Goal: Task Accomplishment & Management: Manage account settings

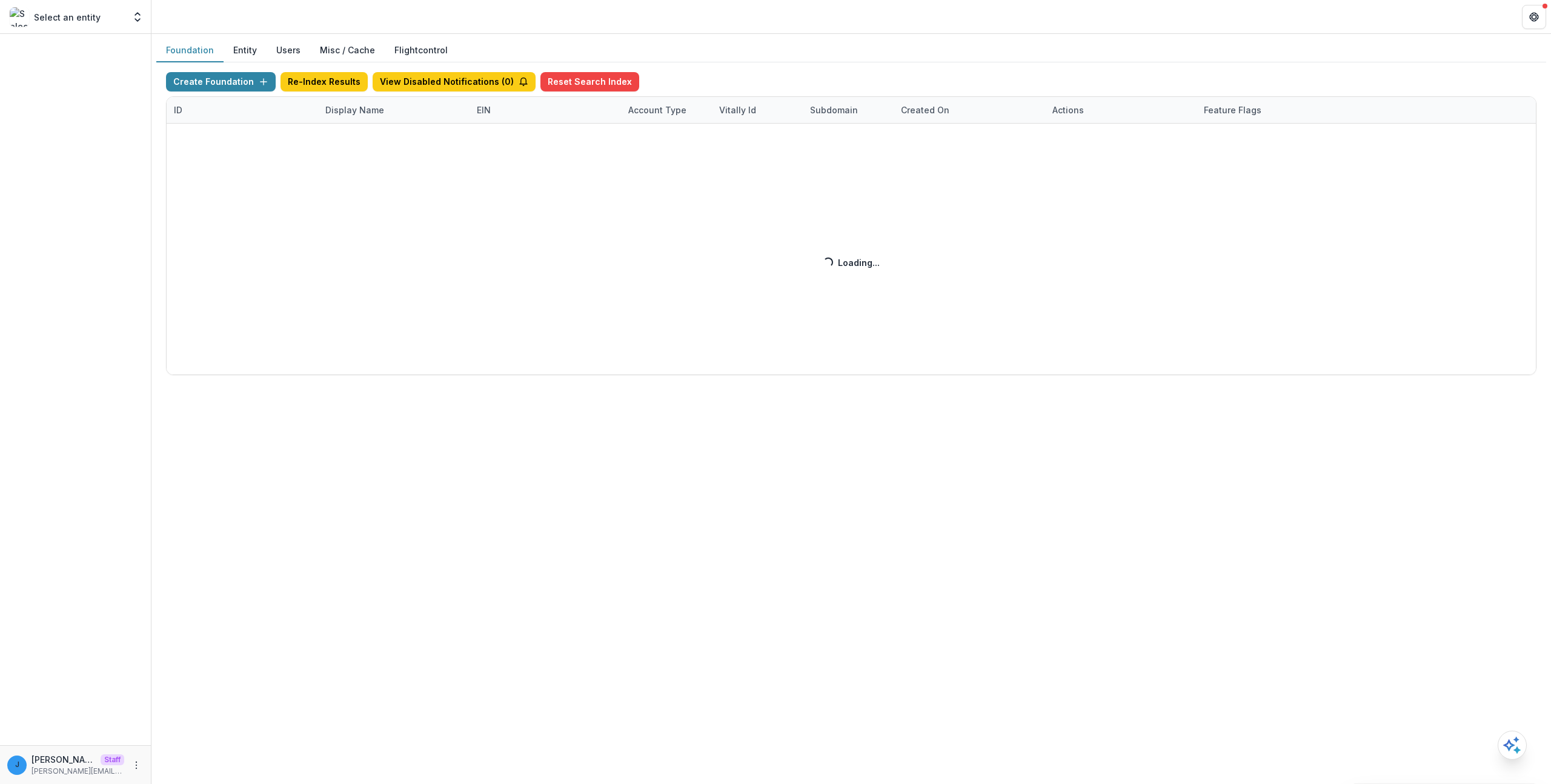
click at [239, 48] on button "Entity" at bounding box center [245, 51] width 43 height 24
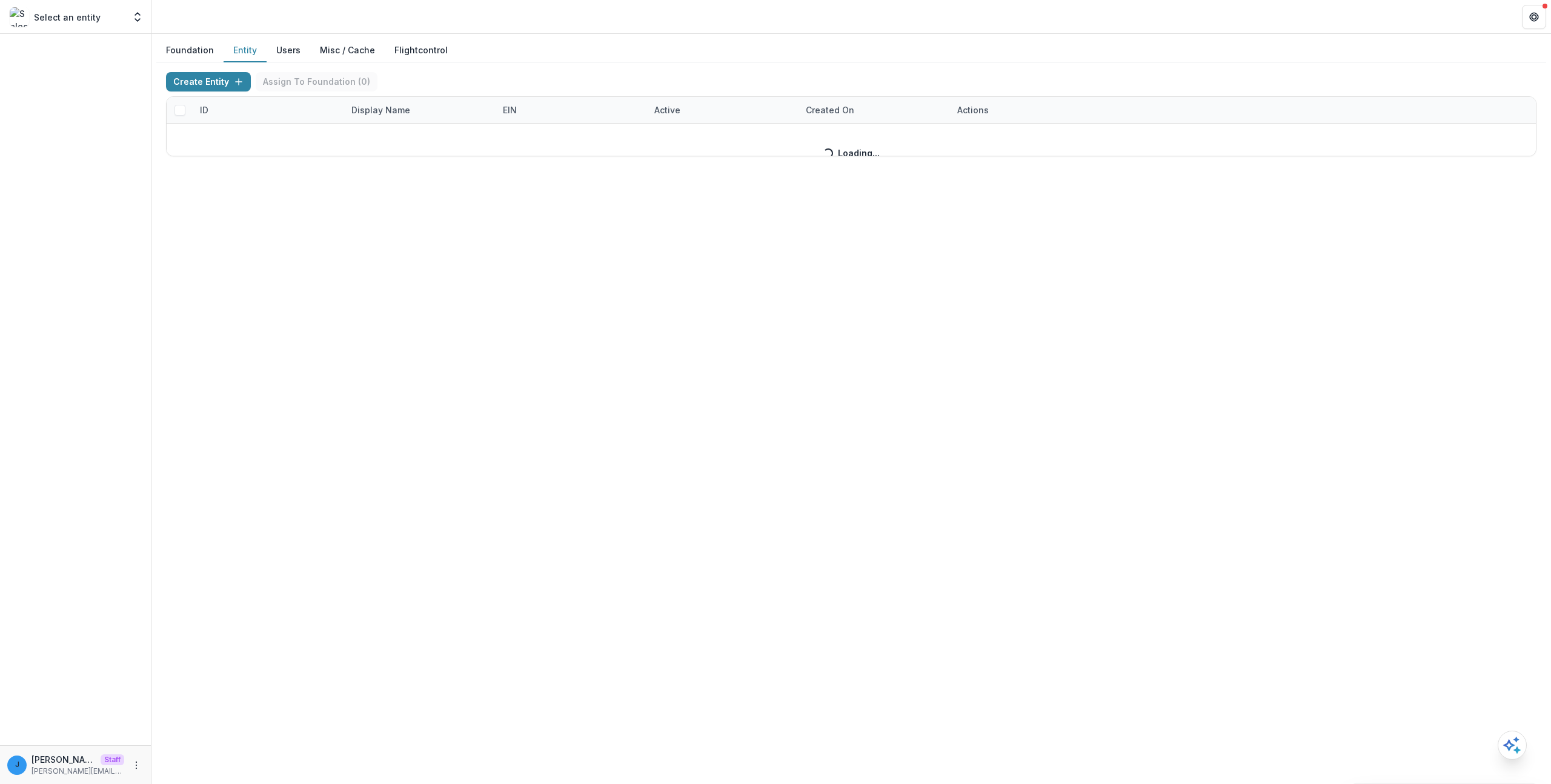
click at [239, 48] on button "Entity" at bounding box center [245, 51] width 43 height 24
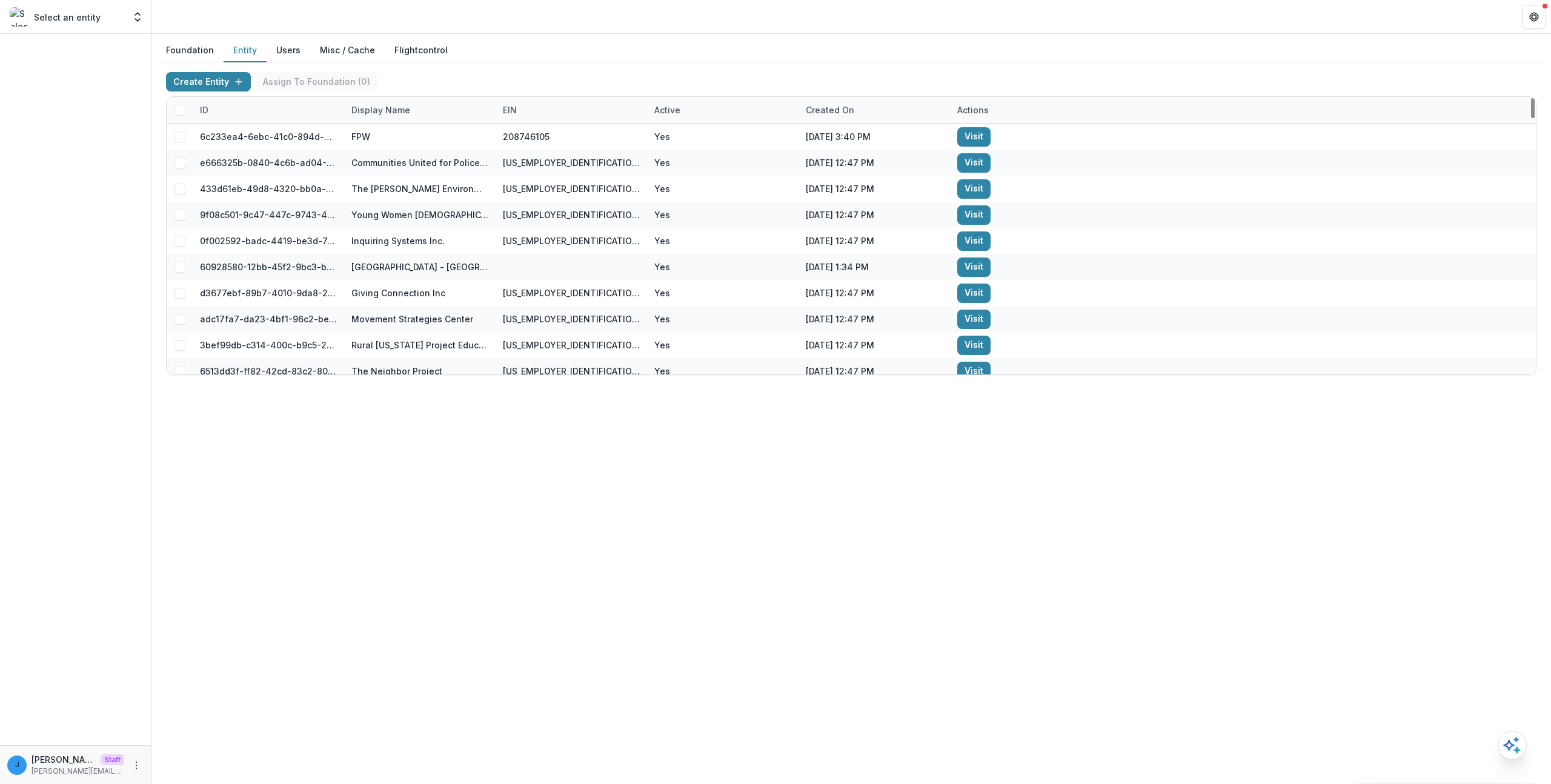
click at [390, 109] on div "Display Name" at bounding box center [381, 109] width 73 height 13
click at [390, 141] on input at bounding box center [419, 138] width 145 height 19
type input "**********"
click at [599, 593] on div "Foundation Entity Users Misc / Cache Flightcontrol Create Entity Assign To Foun…" at bounding box center [851, 408] width 1399 height 750
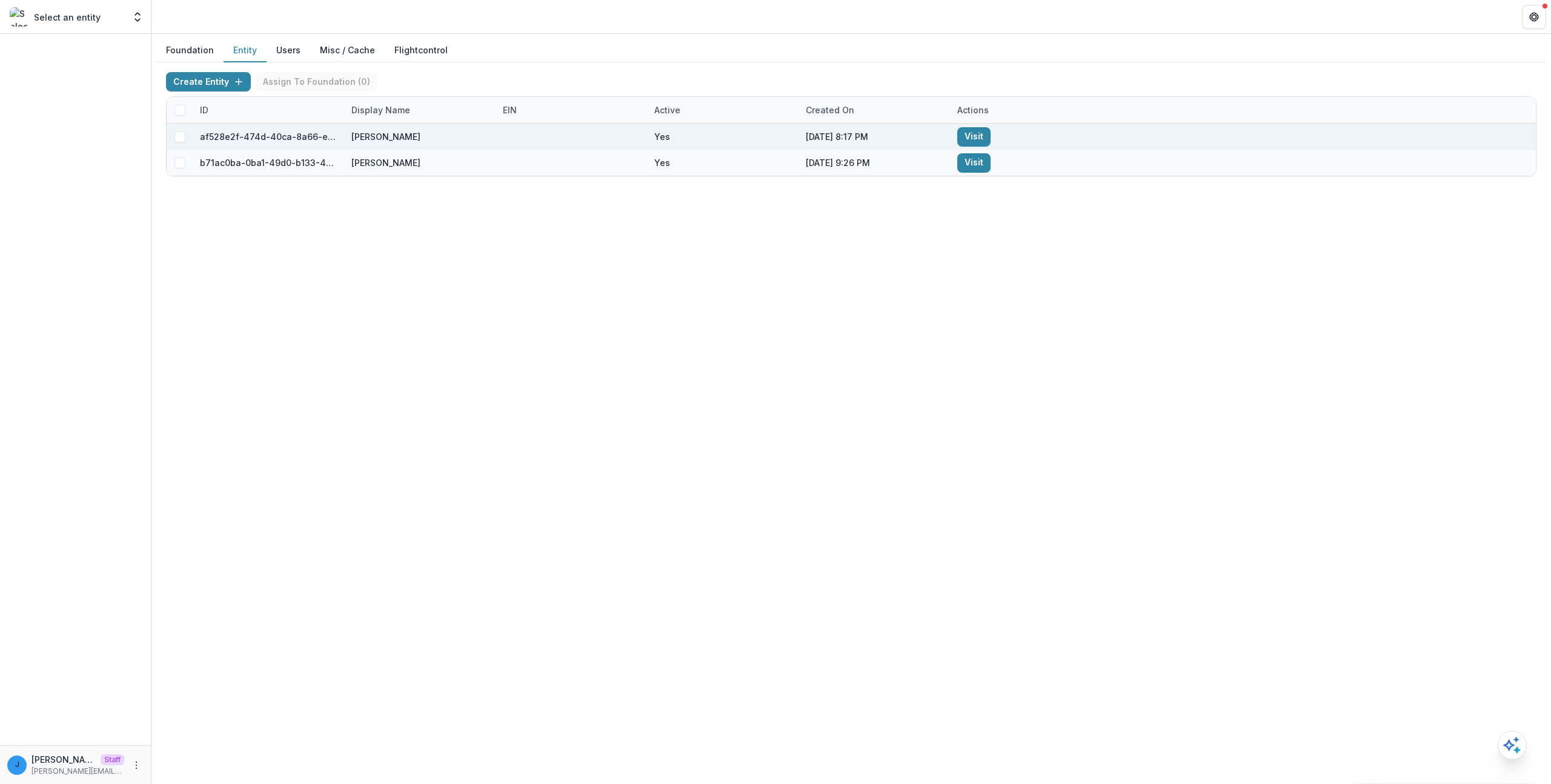
click at [583, 147] on div at bounding box center [571, 136] width 137 height 26
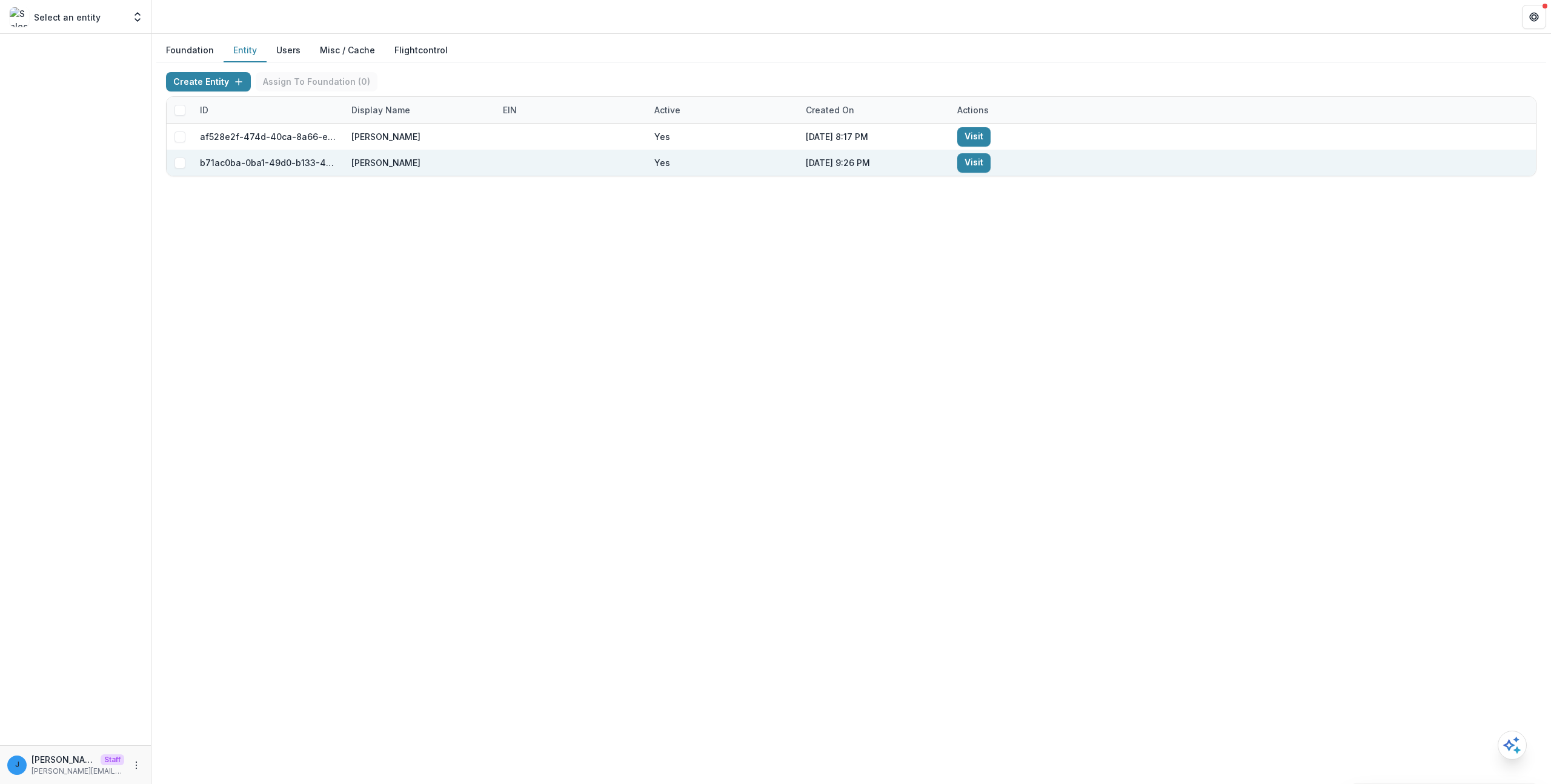
click at [578, 153] on div at bounding box center [571, 162] width 137 height 26
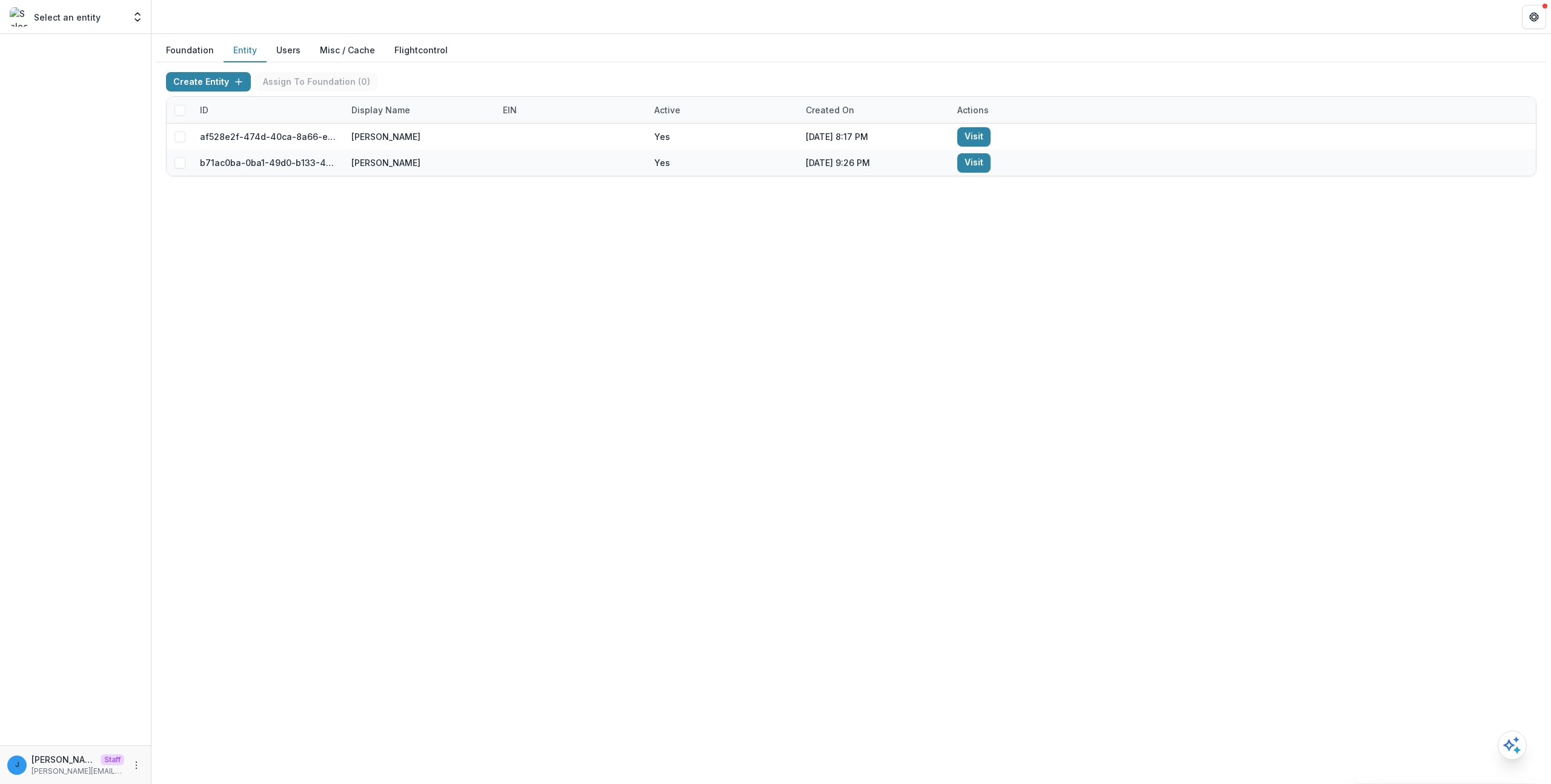
click at [178, 100] on div at bounding box center [180, 110] width 26 height 26
click at [180, 108] on span at bounding box center [180, 110] width 11 height 11
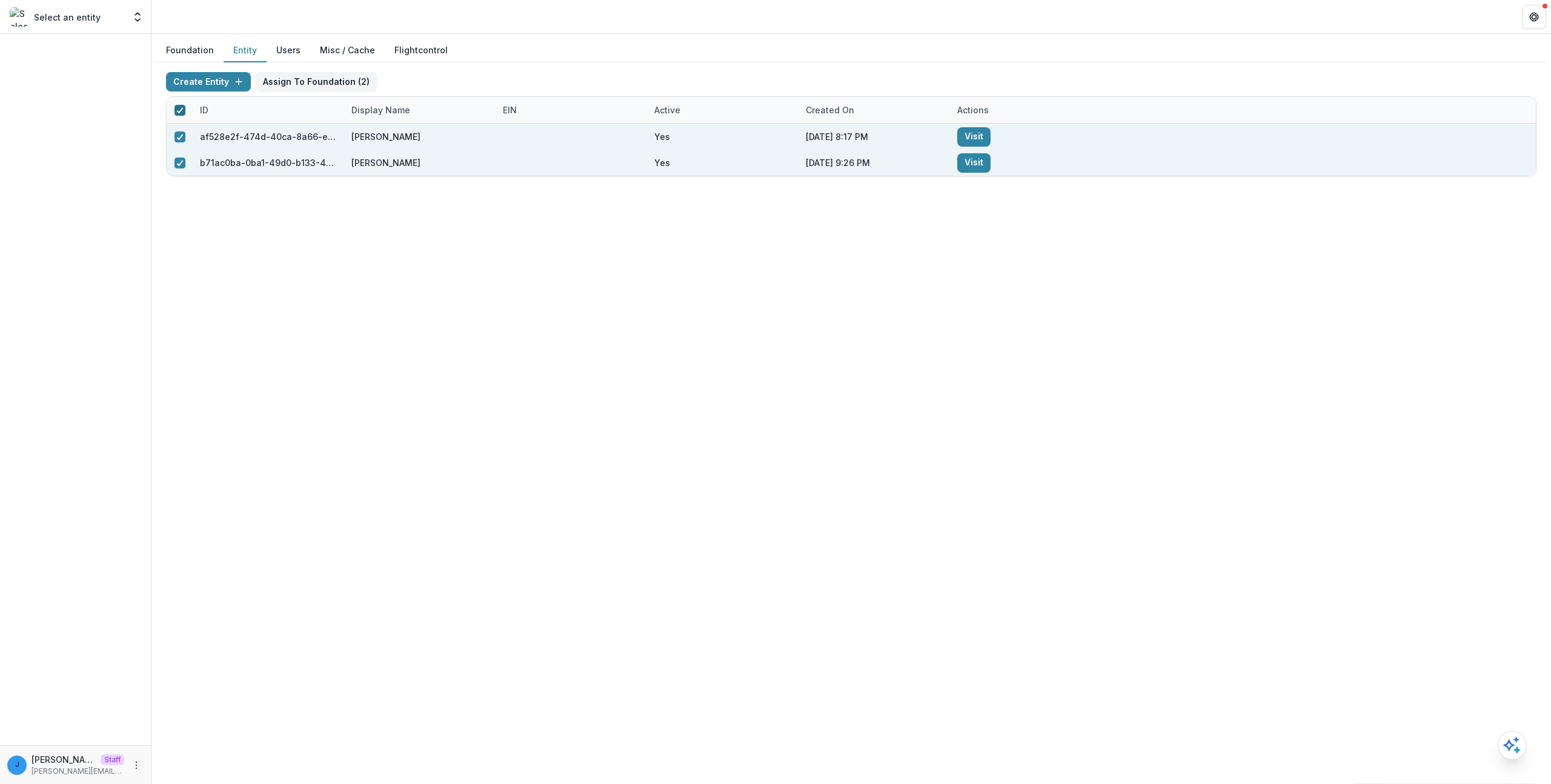
click at [180, 110] on icon at bounding box center [180, 110] width 7 height 6
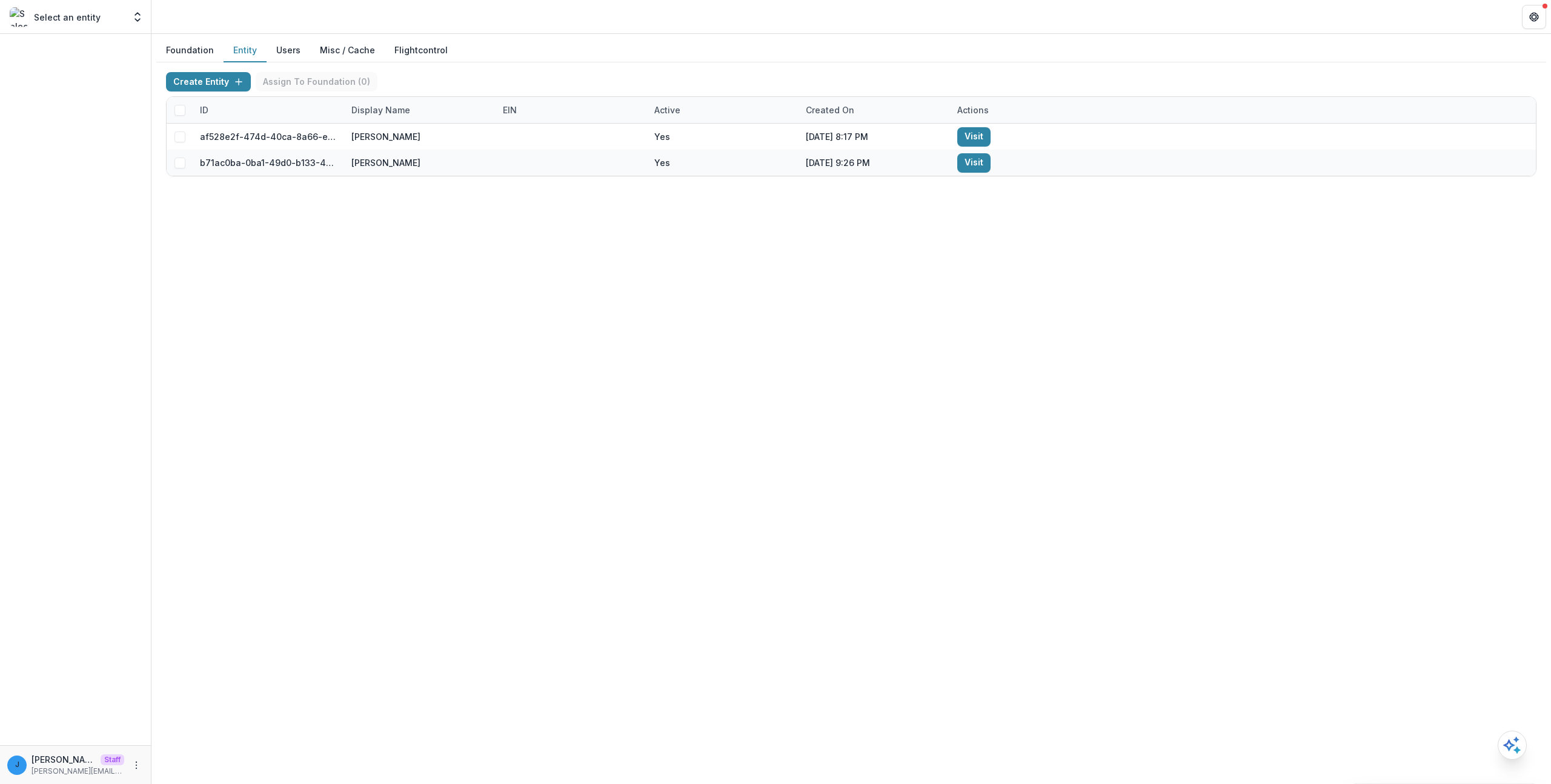
click at [183, 108] on span at bounding box center [180, 110] width 11 height 11
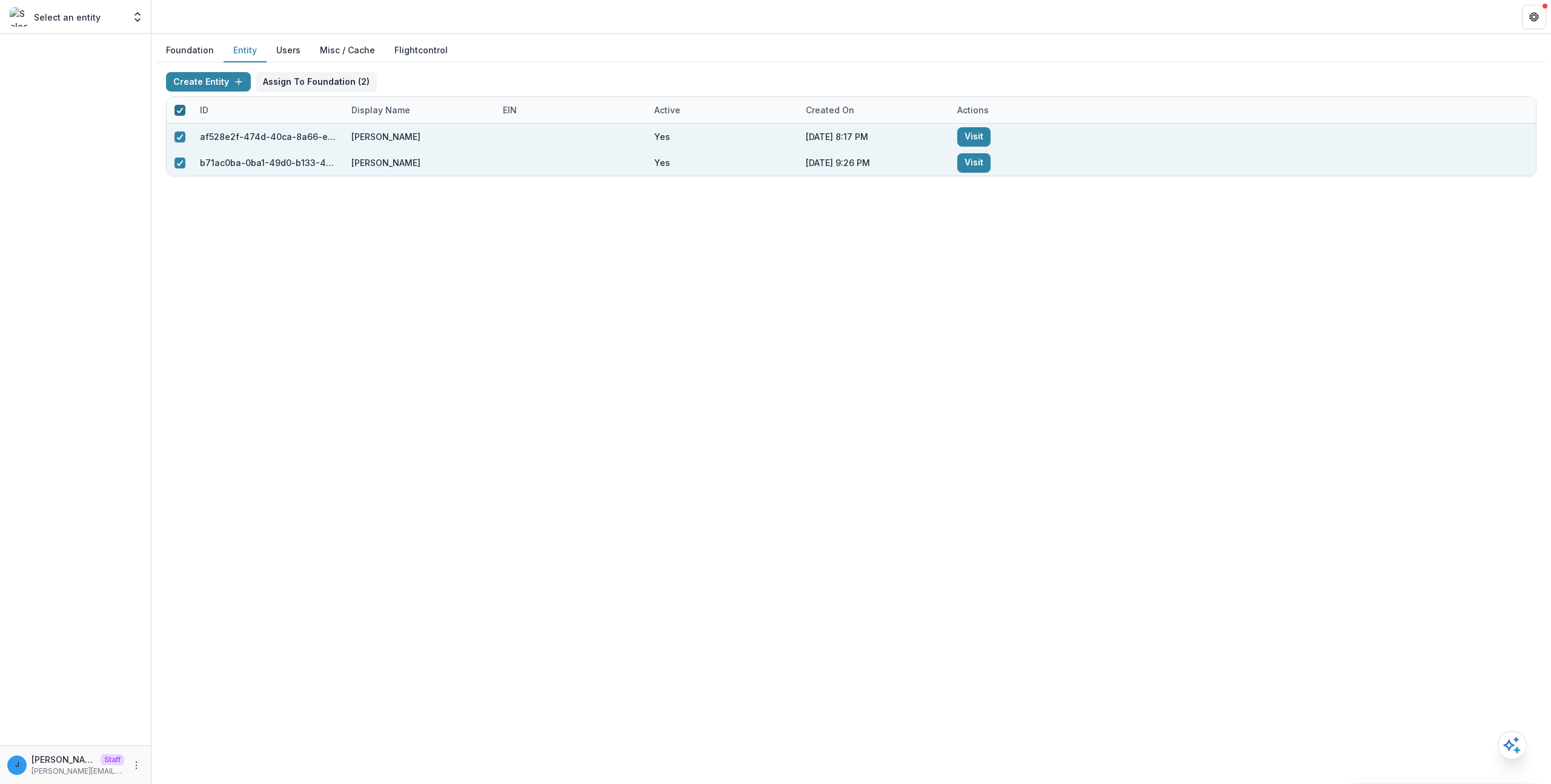
click at [178, 110] on icon at bounding box center [180, 110] width 7 height 6
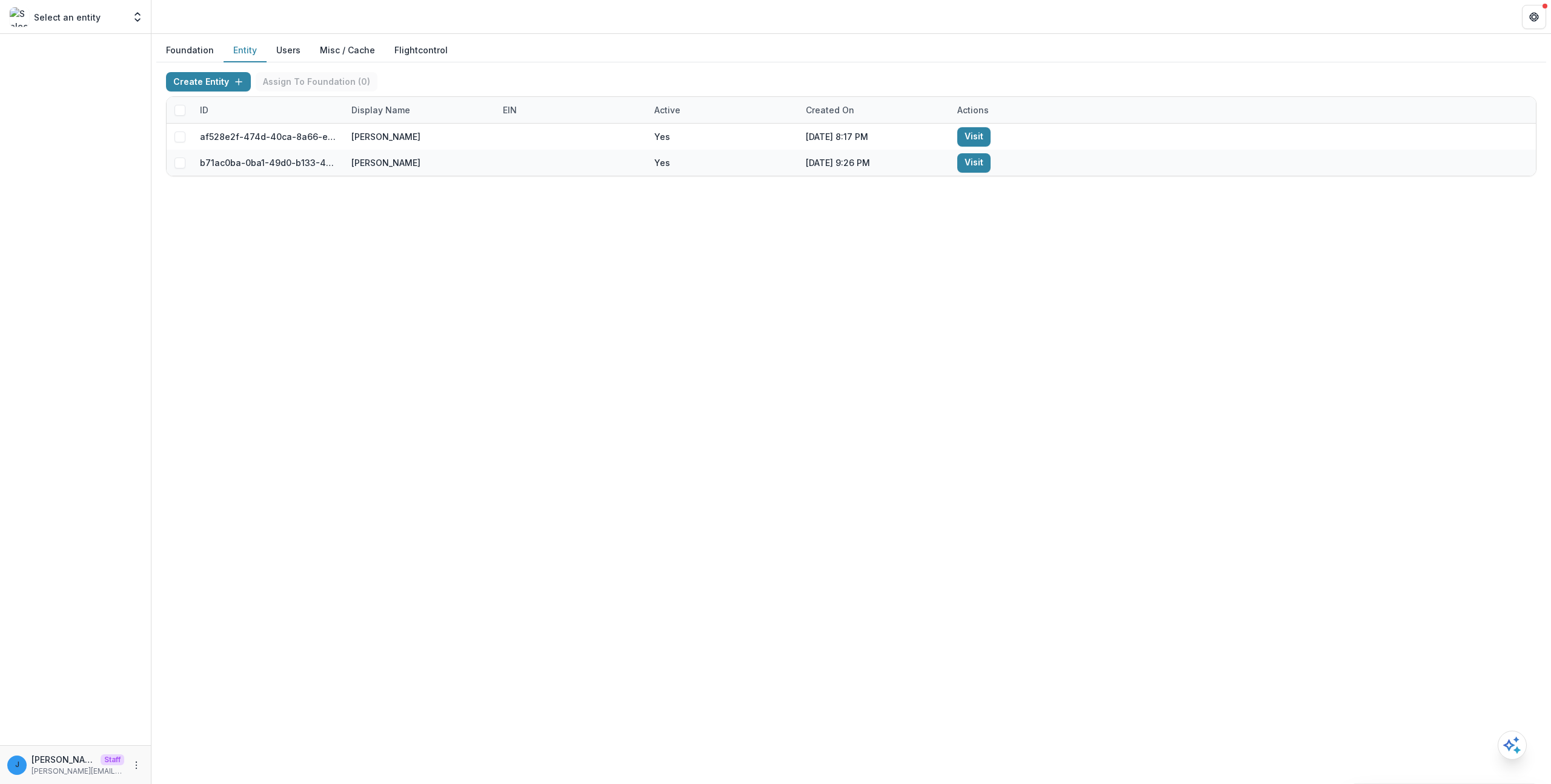
click at [563, 678] on div "Foundation Entity Users Misc / Cache Flightcontrol Create Entity Assign To Foun…" at bounding box center [851, 408] width 1399 height 750
click at [807, 393] on div "Foundation Entity Users Misc / Cache Flightcontrol Create Entity Assign To Foun…" at bounding box center [851, 408] width 1399 height 750
drag, startPoint x: 241, startPoint y: 539, endPoint x: 233, endPoint y: 508, distance: 32.0
click at [245, 538] on div "Foundation Entity Users Misc / Cache Flightcontrol Create Entity Assign To Foun…" at bounding box center [851, 408] width 1399 height 750
click at [460, 209] on div "Foundation Entity Users Misc / Cache Flightcontrol Create Entity Assign To Foun…" at bounding box center [851, 408] width 1399 height 750
